Goal: Task Accomplishment & Management: Use online tool/utility

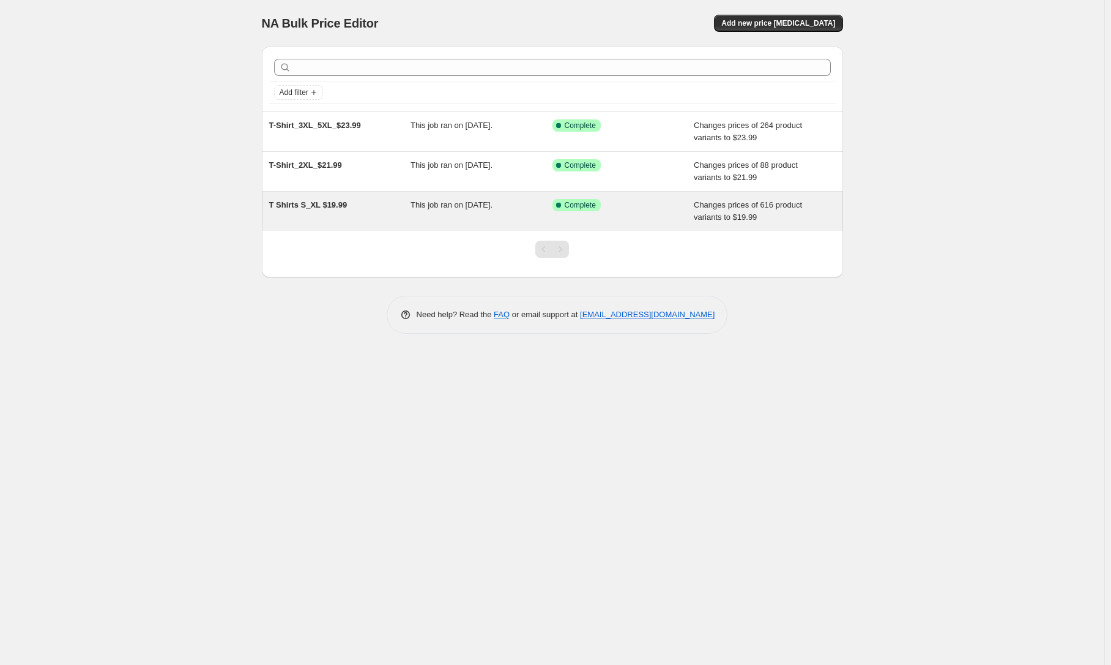
click at [326, 204] on span "T Shirts S_XL $19.99" at bounding box center [308, 204] width 78 height 9
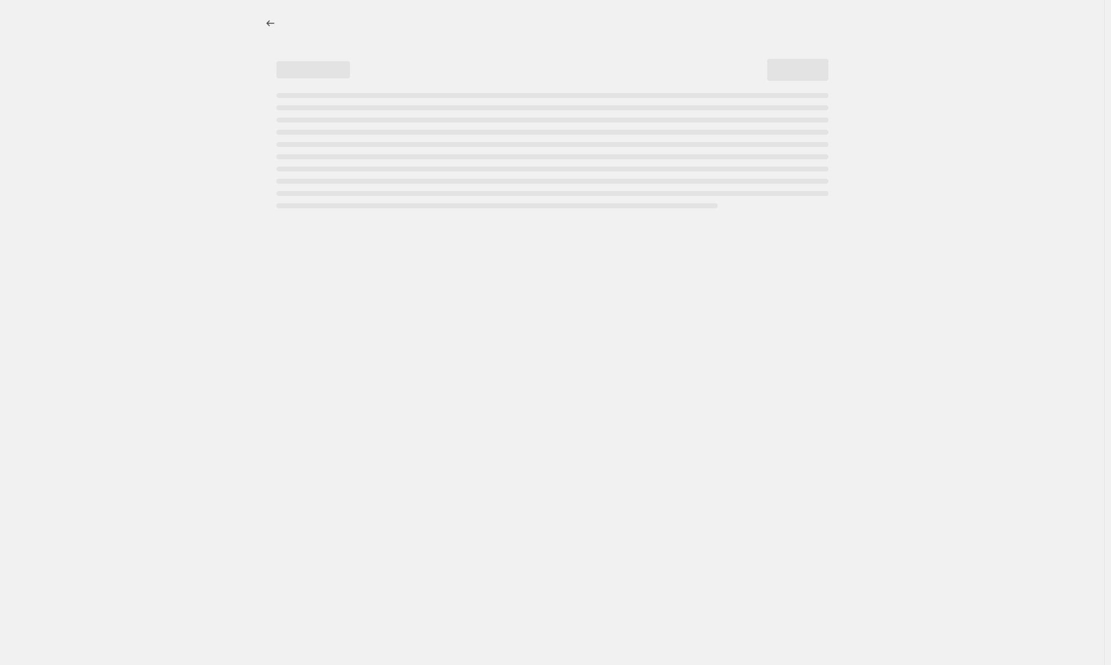
select select "to"
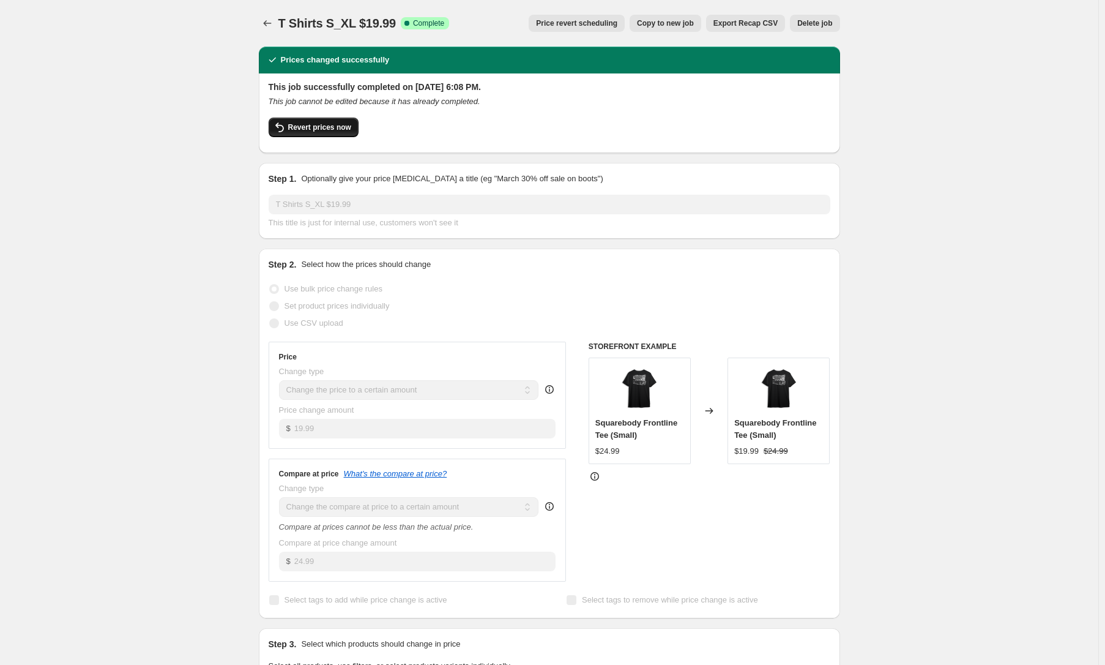
click at [327, 127] on span "Revert prices now" at bounding box center [319, 127] width 63 height 10
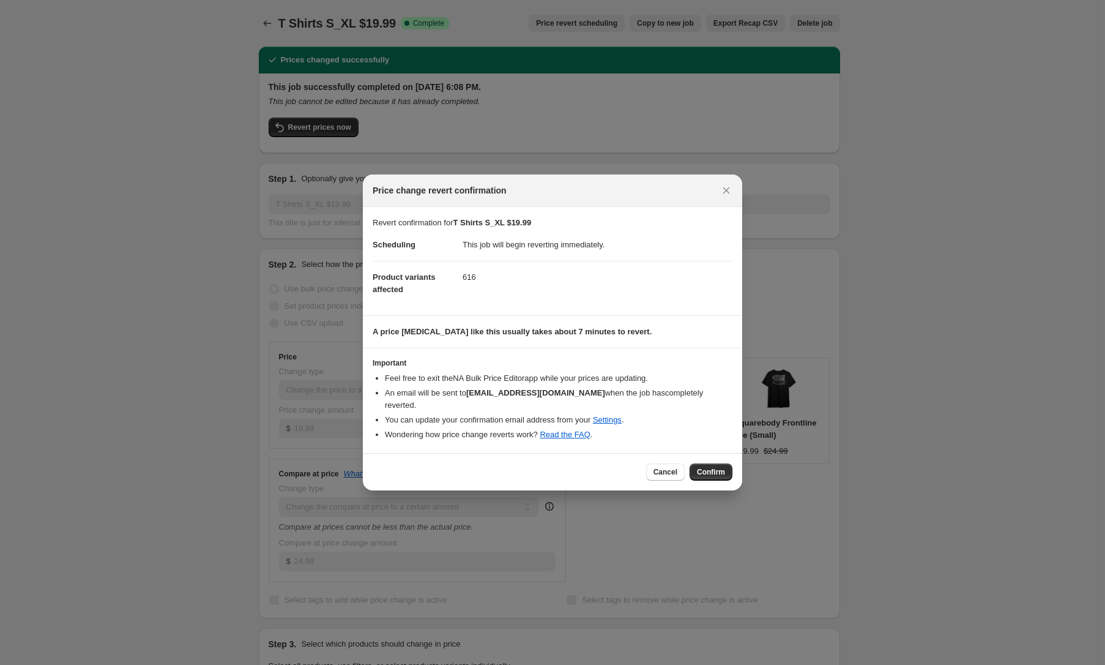
drag, startPoint x: 704, startPoint y: 464, endPoint x: 712, endPoint y: 465, distance: 8.0
click at [706, 467] on span "Confirm" at bounding box center [711, 472] width 28 height 10
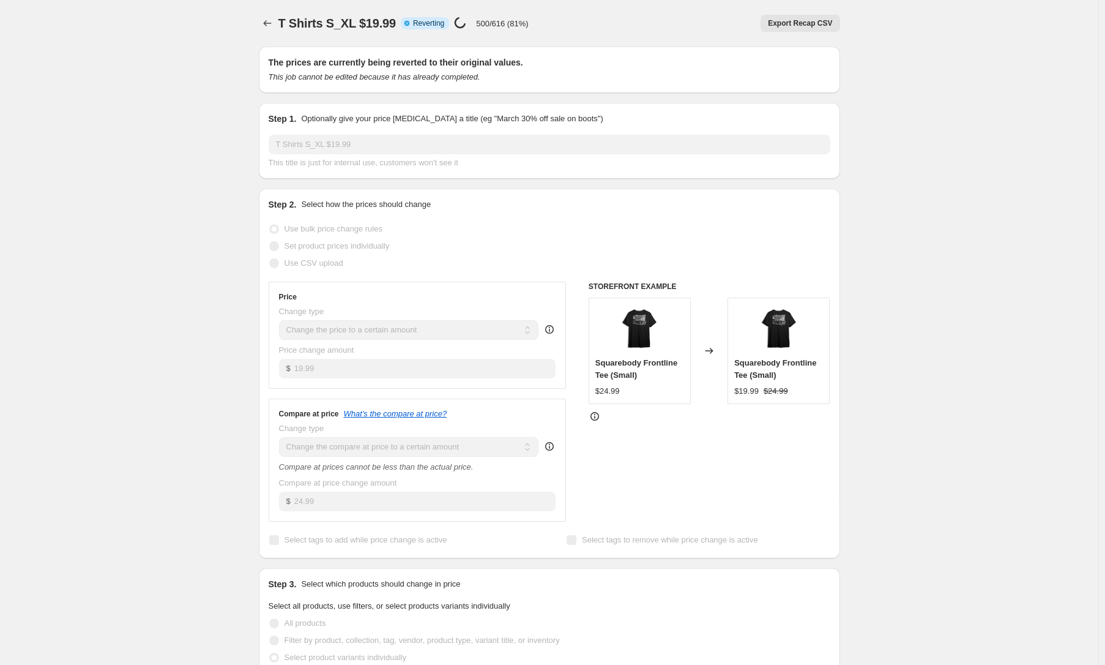
select select "to"
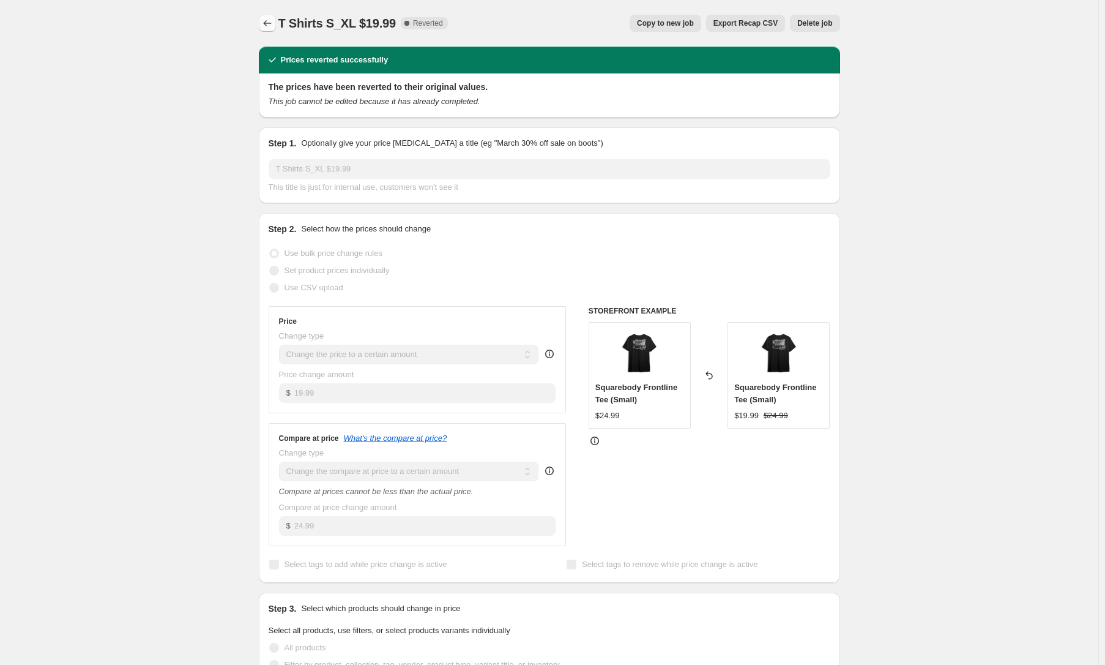
click at [269, 21] on icon "Price change jobs" at bounding box center [267, 23] width 12 height 12
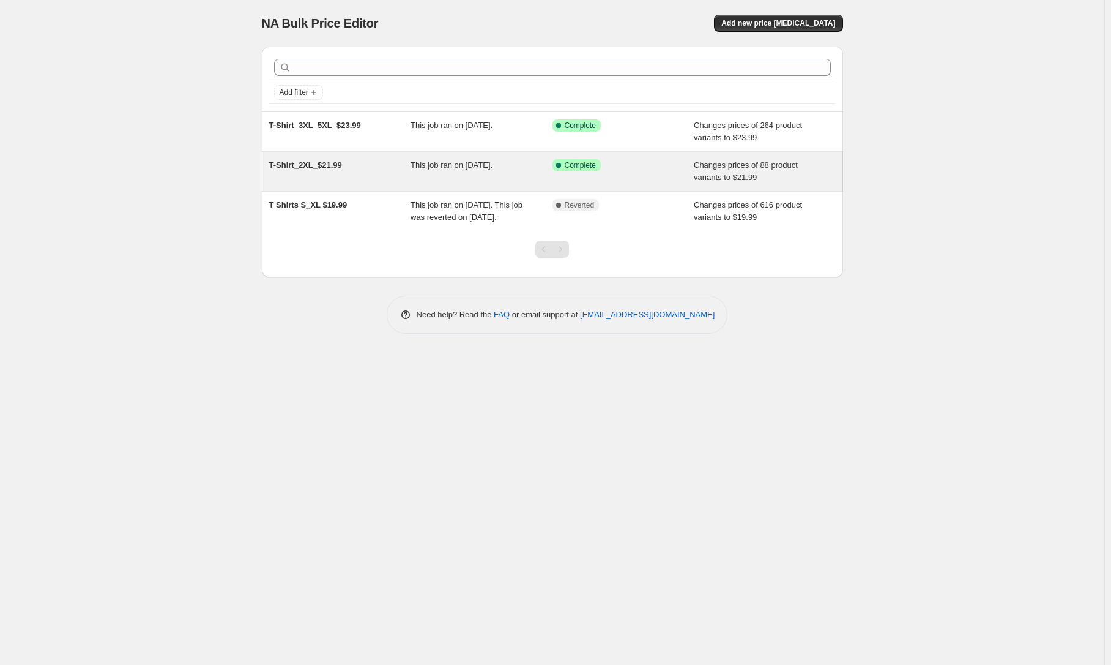
click at [374, 167] on div "T-Shirt_2XL_$21.99" at bounding box center [340, 171] width 142 height 24
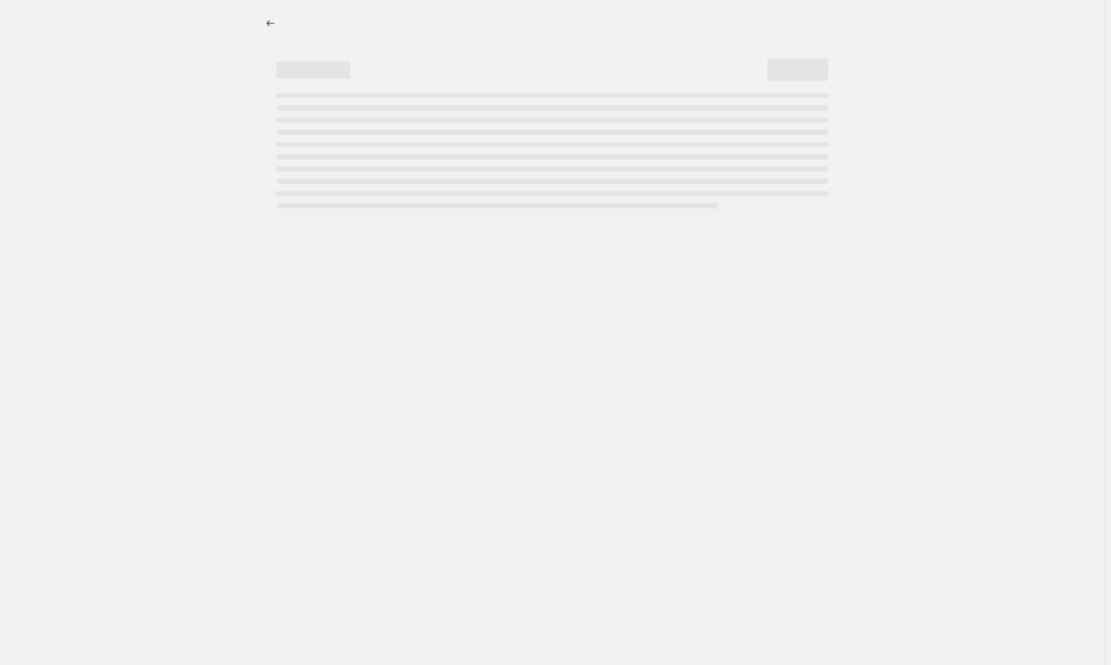
select select "to"
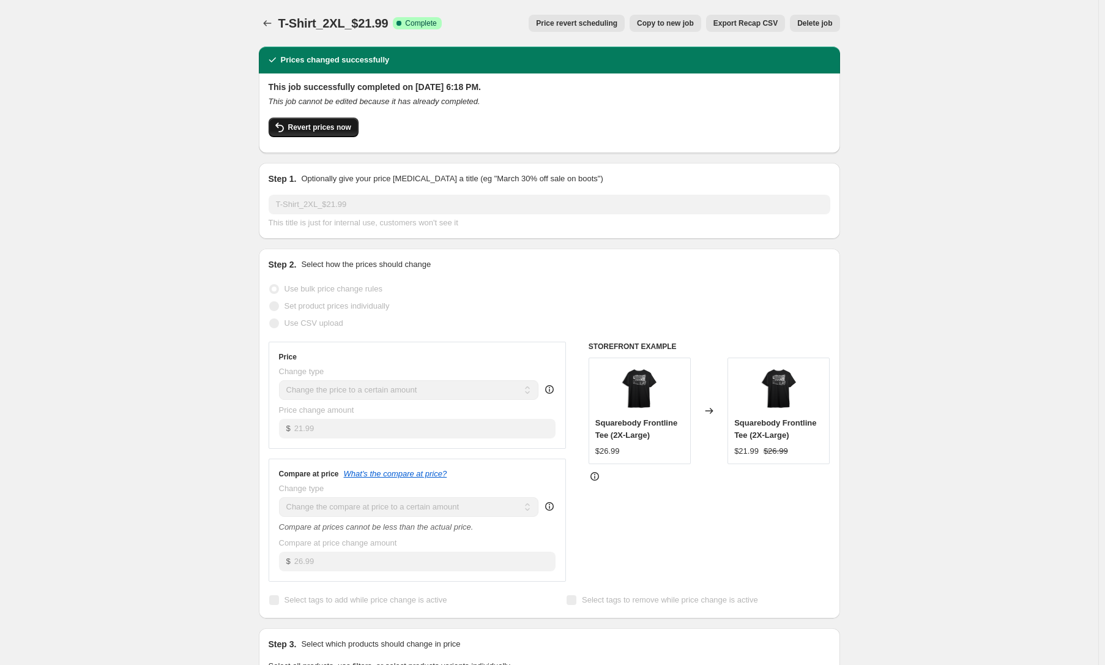
click at [316, 127] on span "Revert prices now" at bounding box center [319, 127] width 63 height 10
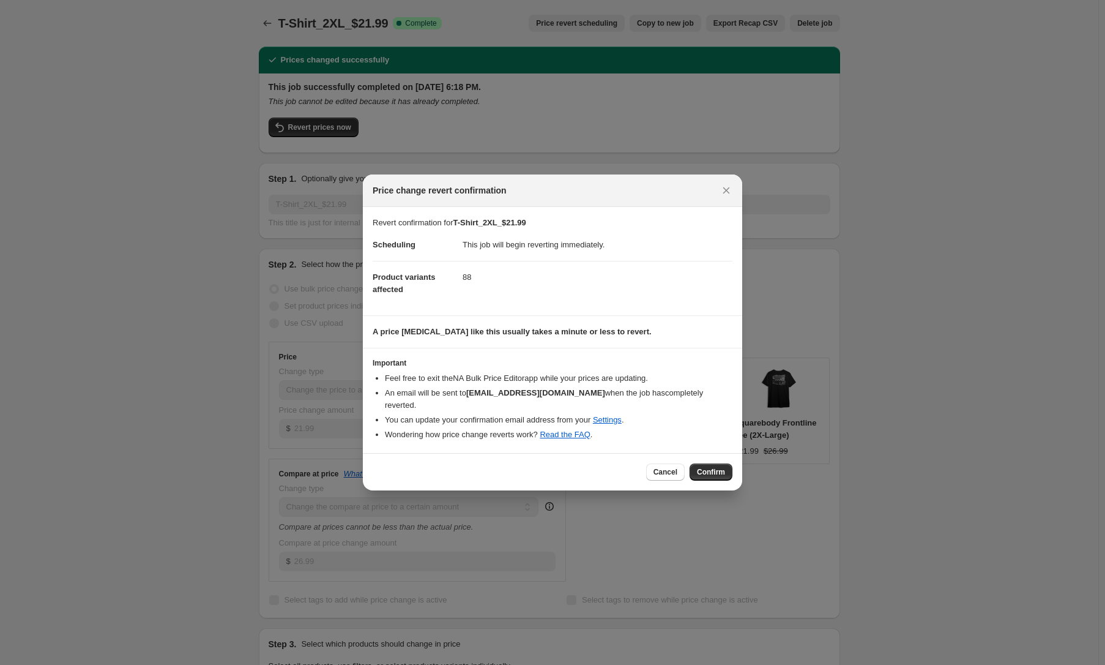
drag, startPoint x: 713, startPoint y: 464, endPoint x: 707, endPoint y: 466, distance: 7.0
click at [713, 467] on span "Confirm" at bounding box center [711, 472] width 28 height 10
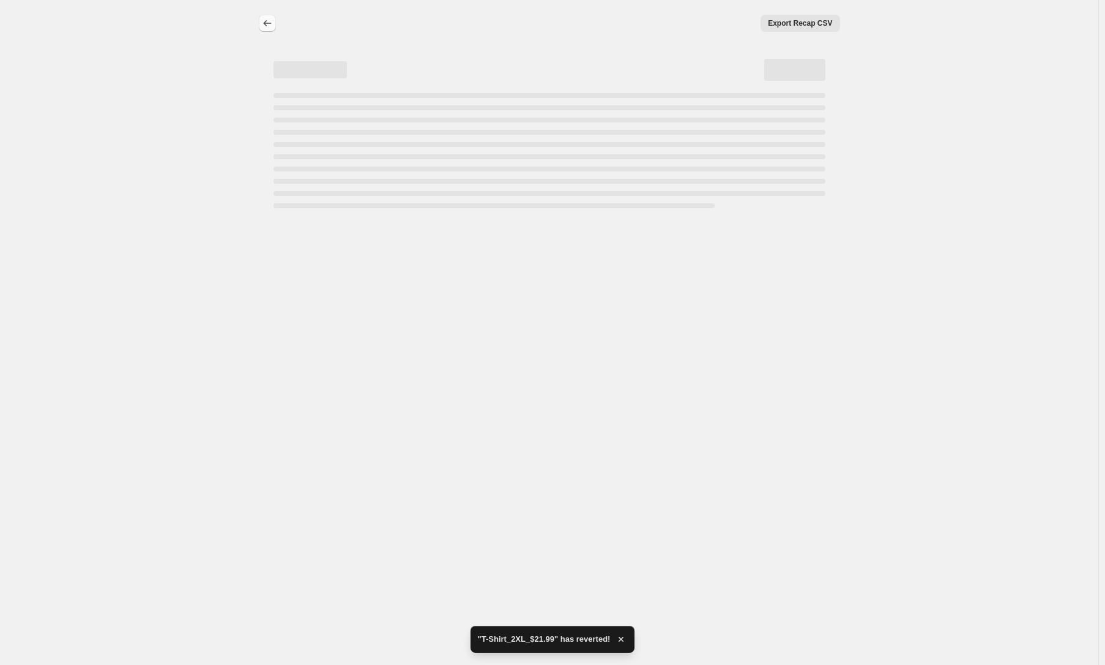
select select "to"
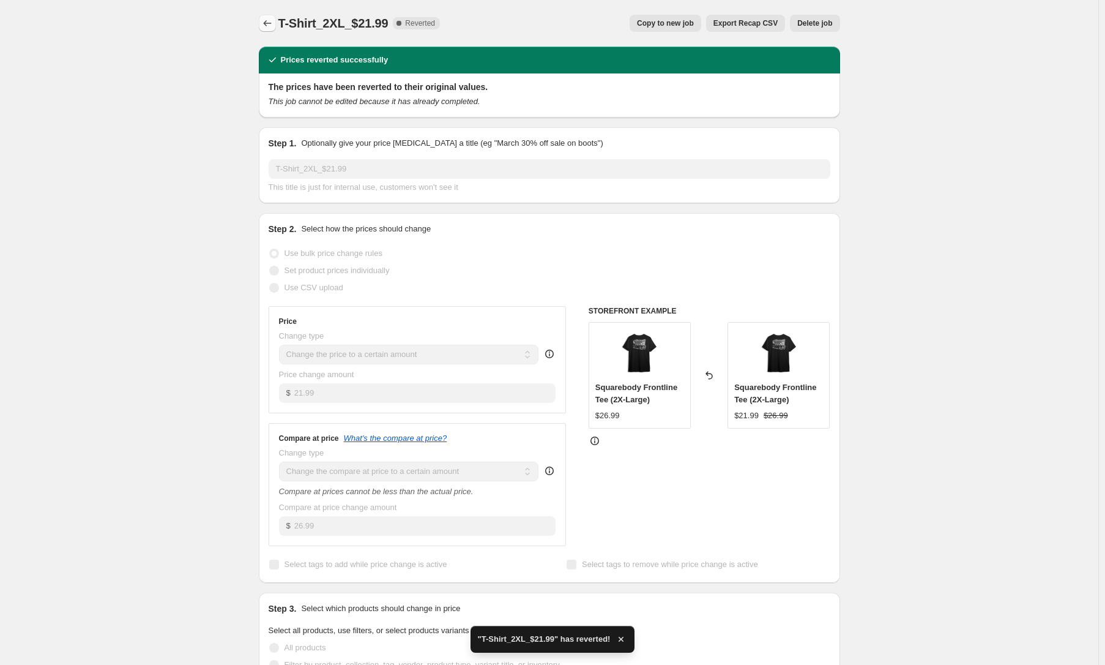
click at [272, 24] on icon "Price change jobs" at bounding box center [267, 23] width 12 height 12
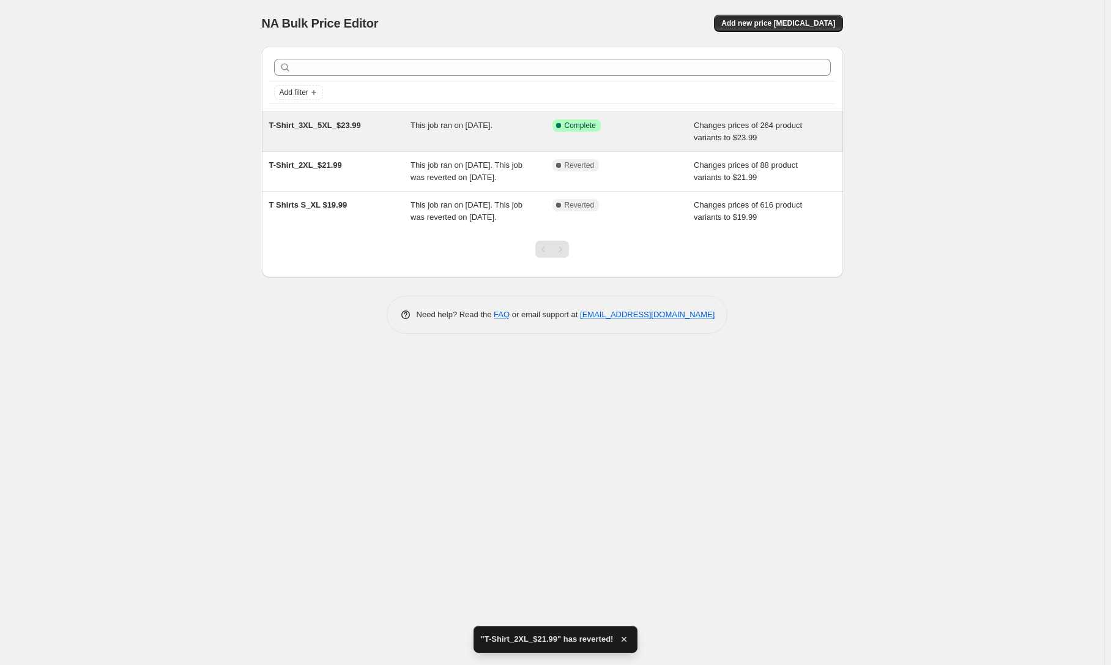
click at [386, 124] on div "T-Shirt_3XL_5XL_$23.99" at bounding box center [340, 131] width 142 height 24
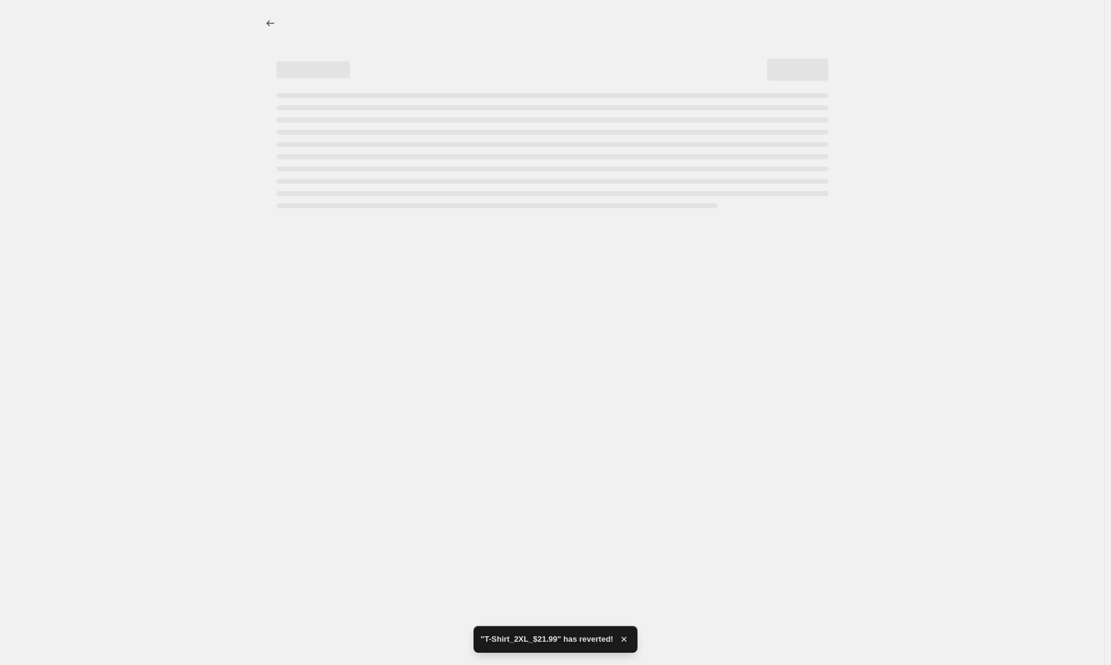
select select "to"
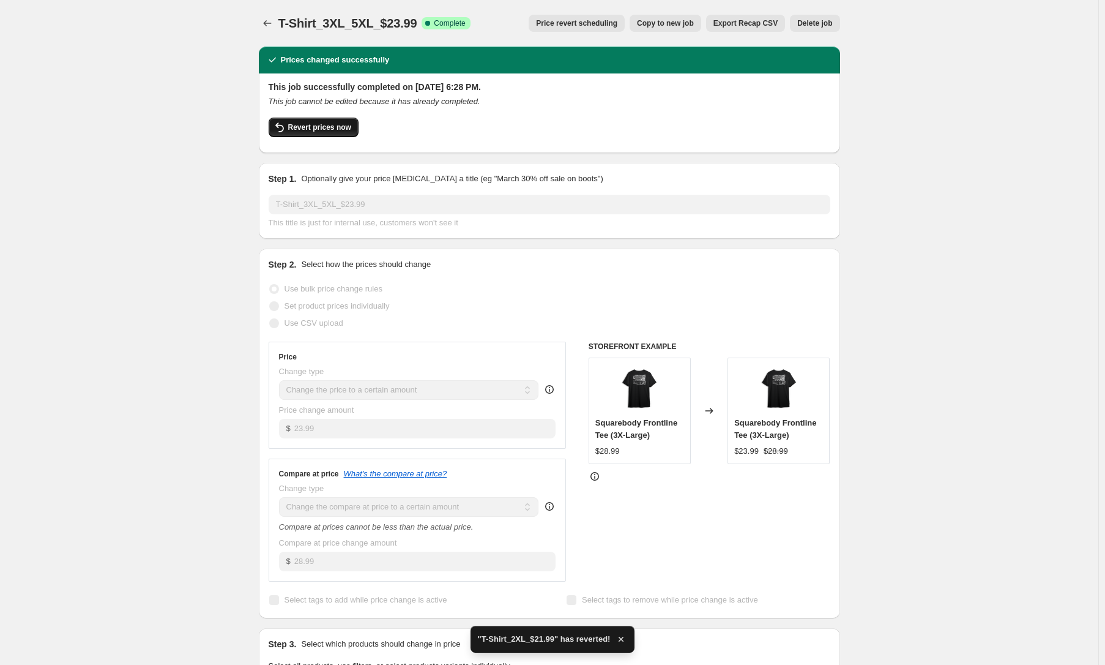
click at [324, 125] on span "Revert prices now" at bounding box center [319, 127] width 63 height 10
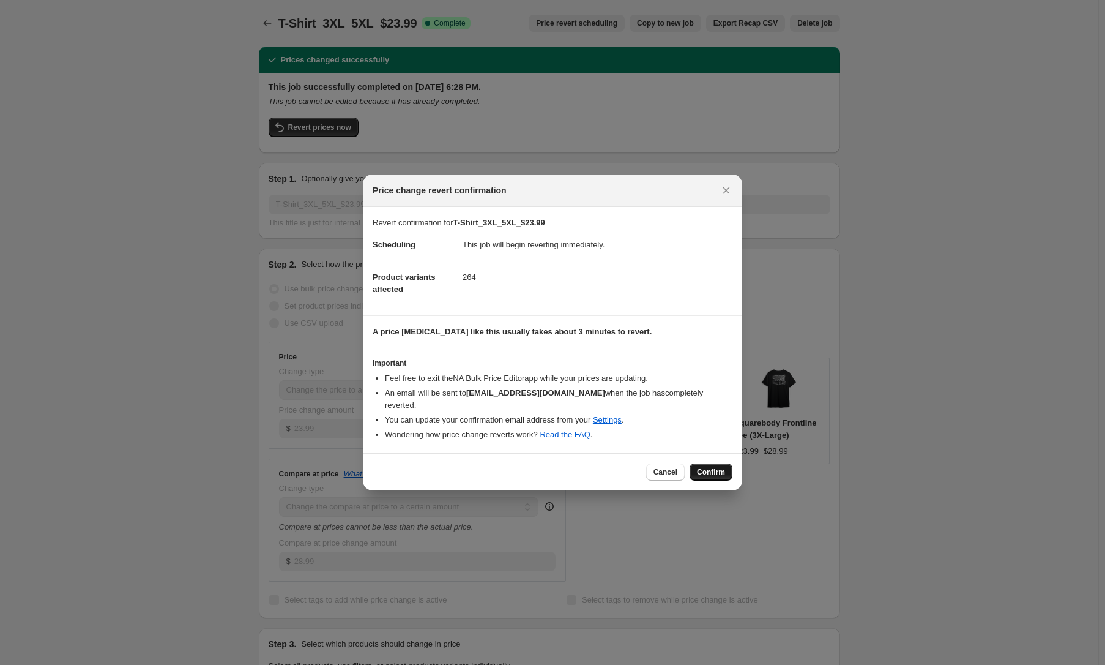
click at [709, 467] on span "Confirm" at bounding box center [711, 472] width 28 height 10
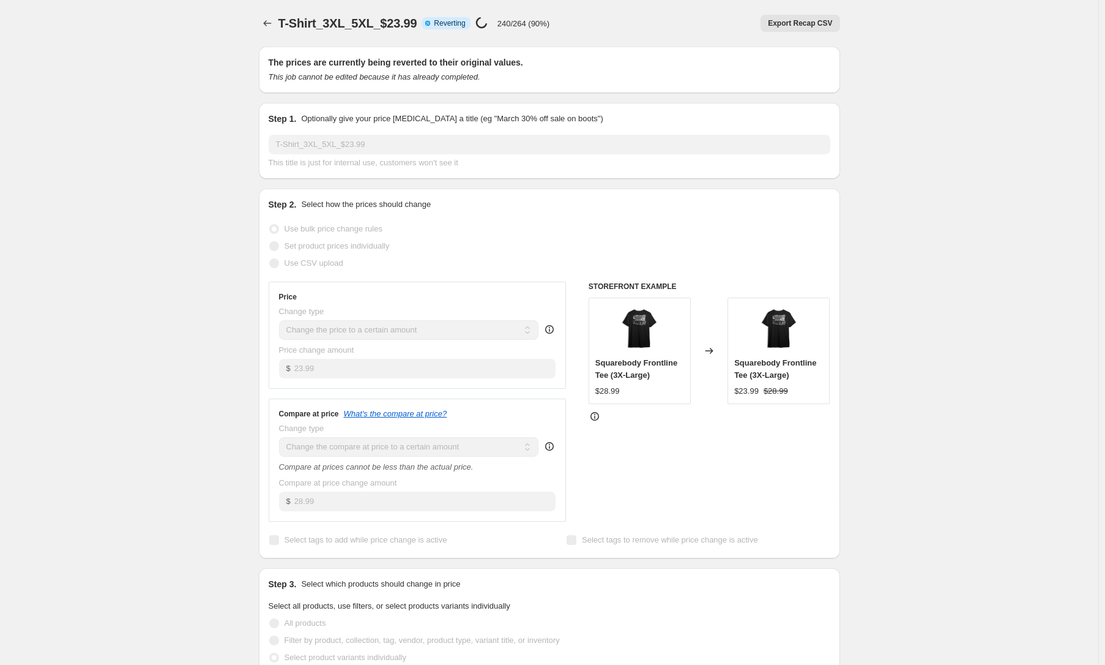
select select "to"
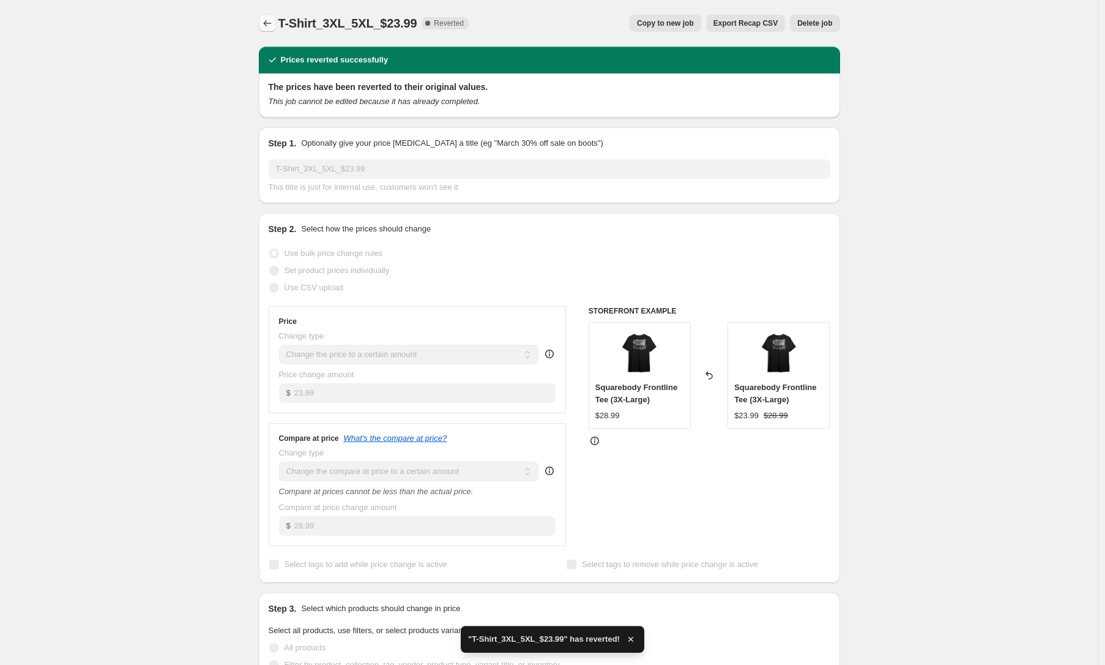
click at [269, 23] on icon "Price change jobs" at bounding box center [267, 23] width 12 height 12
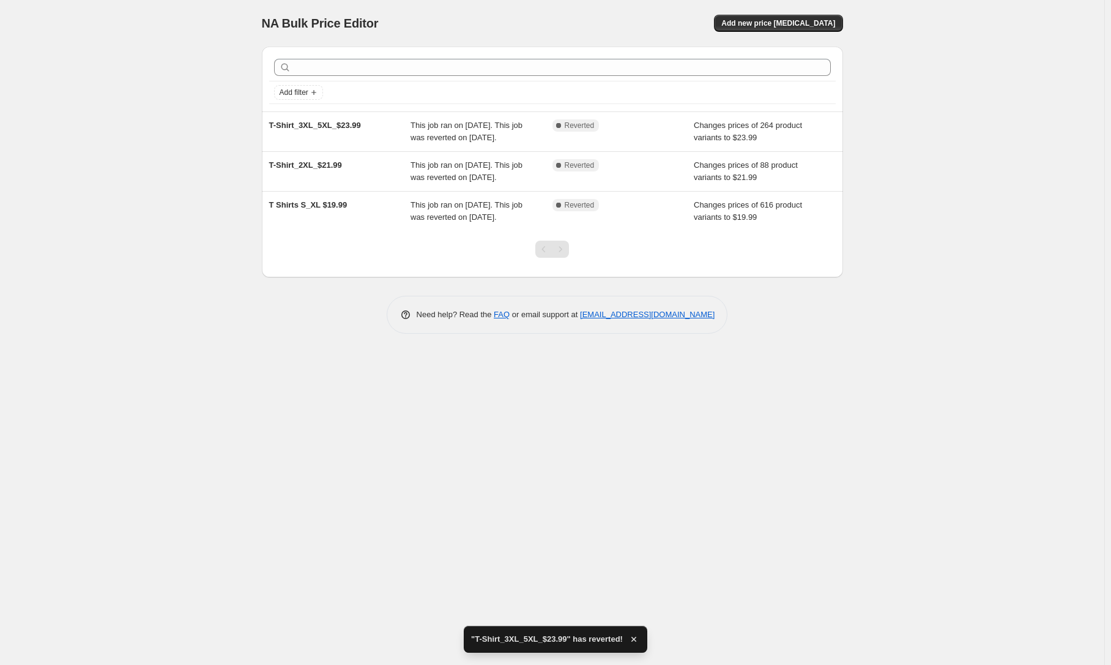
click at [101, 117] on div "NA Bulk Price Editor. This page is ready NA Bulk Price Editor Add new price cha…" at bounding box center [552, 332] width 1104 height 665
